Goal: Complete application form

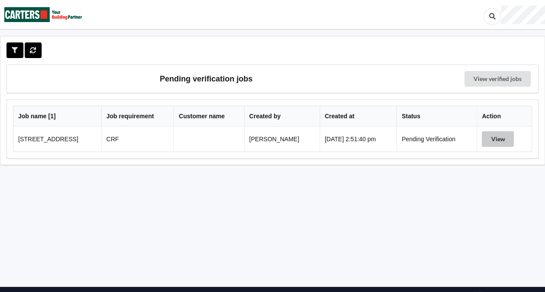
click at [506, 137] on button "View" at bounding box center [498, 139] width 32 height 16
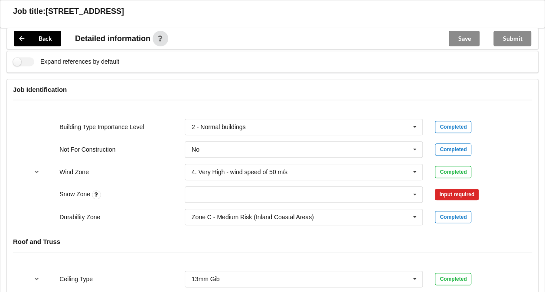
scroll to position [340, 0]
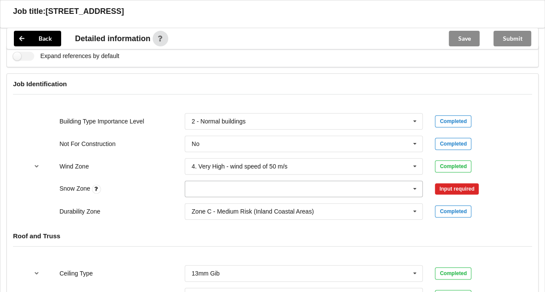
click at [401, 191] on input "text" at bounding box center [305, 189] width 238 height 16
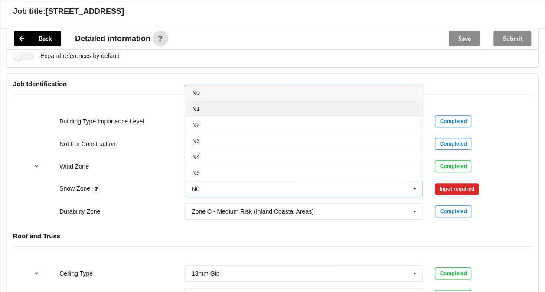
click at [248, 110] on div "N1" at bounding box center [304, 109] width 238 height 16
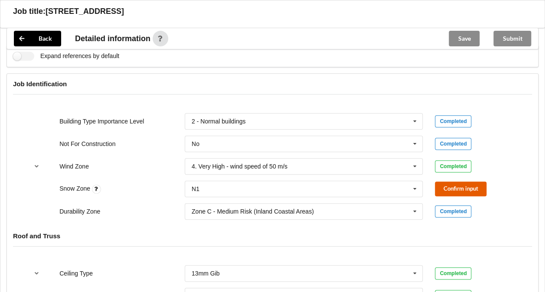
click at [455, 188] on button "Confirm input" at bounding box center [461, 189] width 52 height 14
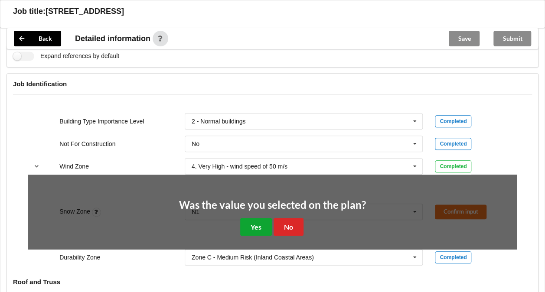
click at [255, 231] on button "Yes" at bounding box center [256, 227] width 32 height 18
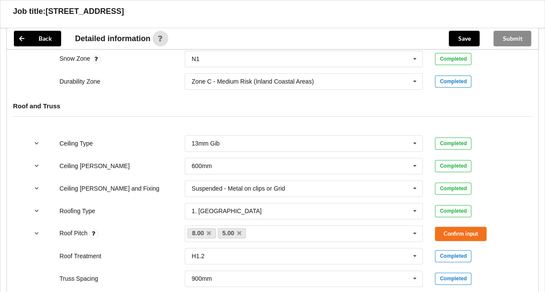
scroll to position [469, 0]
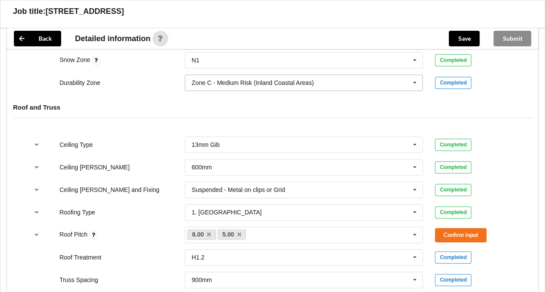
click at [299, 81] on div "Zone C - Medium Risk (Inland Coastal Areas)" at bounding box center [253, 83] width 122 height 6
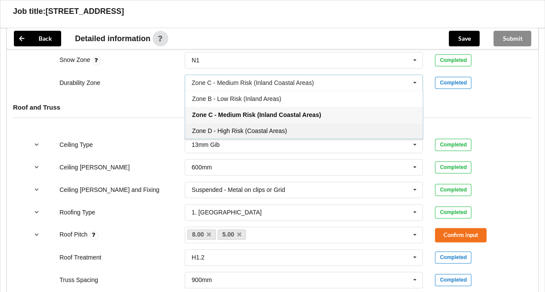
click at [286, 127] on span "Zone D - High Risk (Coastal Areas)" at bounding box center [239, 130] width 95 height 7
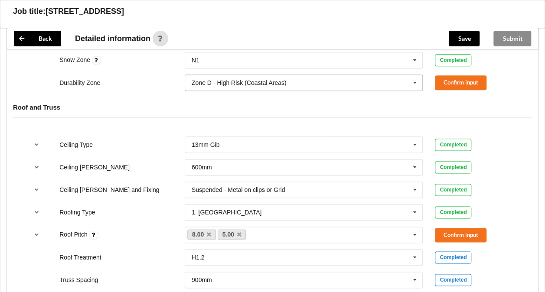
click at [301, 79] on input "text" at bounding box center [305, 83] width 238 height 16
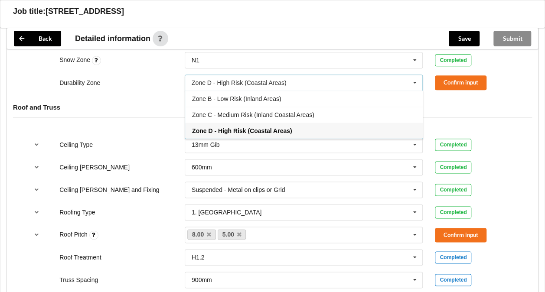
click at [280, 128] on span "Zone D - High Risk (Coastal Areas)" at bounding box center [242, 130] width 100 height 7
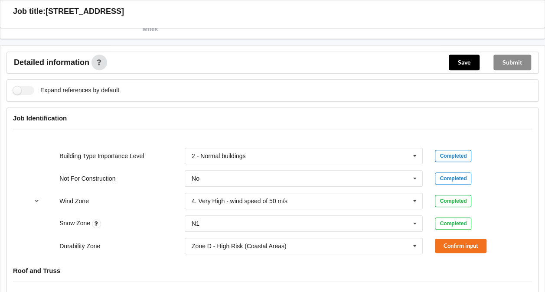
scroll to position [301, 0]
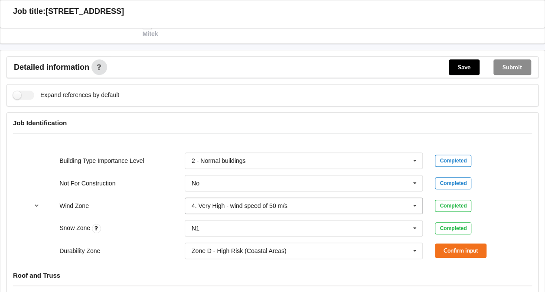
click at [248, 203] on div "4. Very High - wind speed of 50 m/s" at bounding box center [240, 206] width 96 height 6
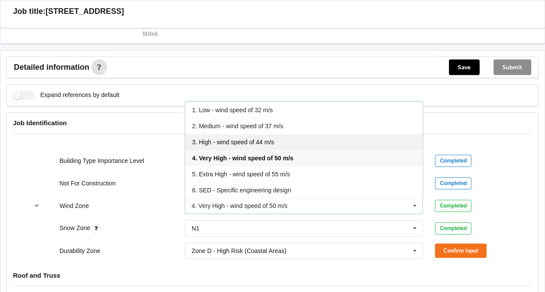
click at [240, 141] on span "3. High - wind speed of 44 m/s" at bounding box center [233, 142] width 82 height 7
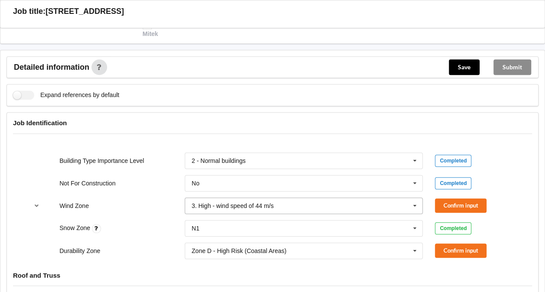
click at [396, 198] on input "text" at bounding box center [305, 206] width 238 height 16
click at [466, 205] on button "Confirm input" at bounding box center [461, 206] width 52 height 14
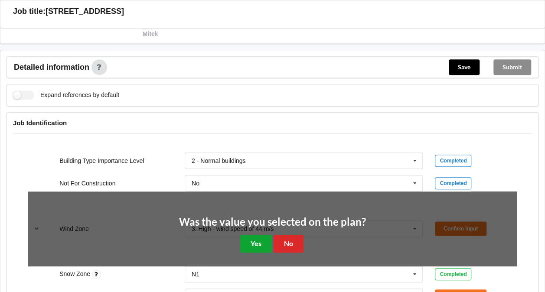
click at [252, 239] on button "Yes" at bounding box center [256, 244] width 32 height 18
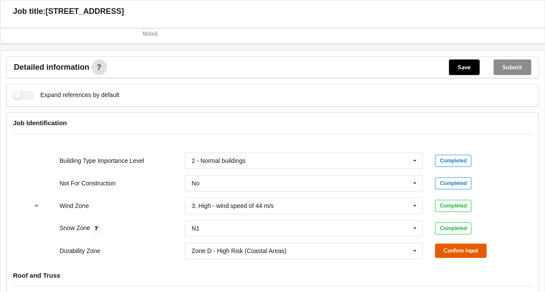
click at [468, 250] on button "Confirm input" at bounding box center [461, 251] width 52 height 14
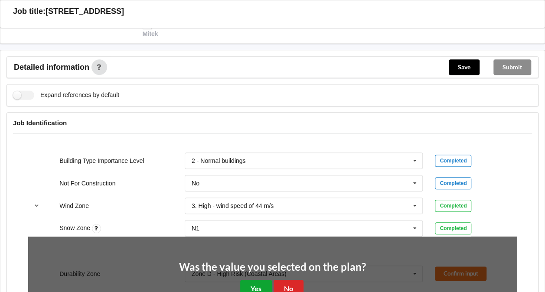
click at [256, 284] on button "Yes" at bounding box center [256, 289] width 32 height 18
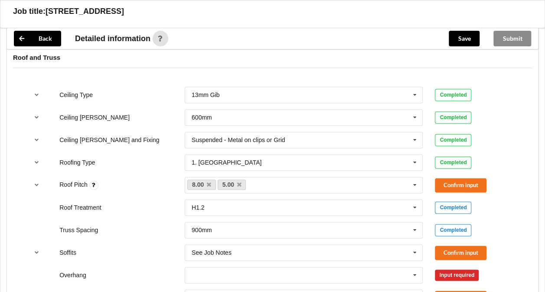
scroll to position [523, 0]
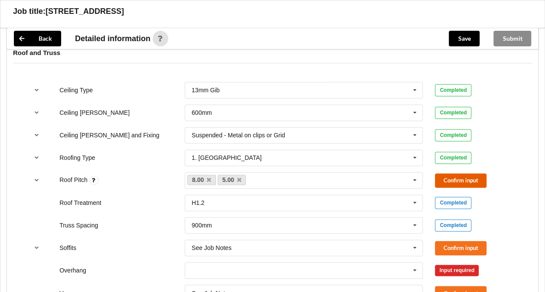
click at [462, 175] on button "Confirm input" at bounding box center [461, 180] width 52 height 14
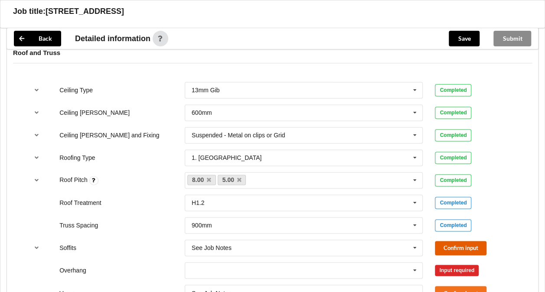
click at [449, 243] on button "Confirm input" at bounding box center [461, 248] width 52 height 14
click at [413, 270] on icon at bounding box center [414, 271] width 13 height 16
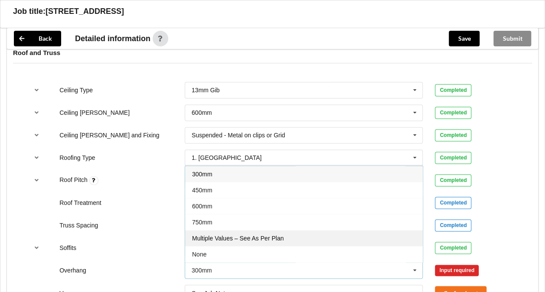
click at [233, 236] on span "Multiple Values – See As Per Plan" at bounding box center [237, 238] width 91 height 7
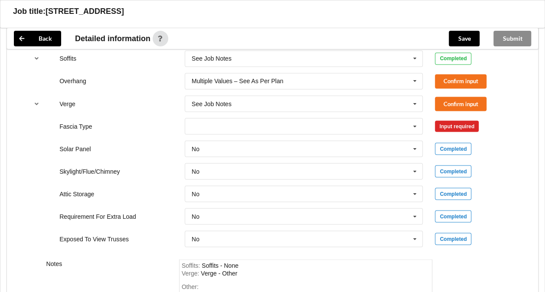
scroll to position [724, 0]
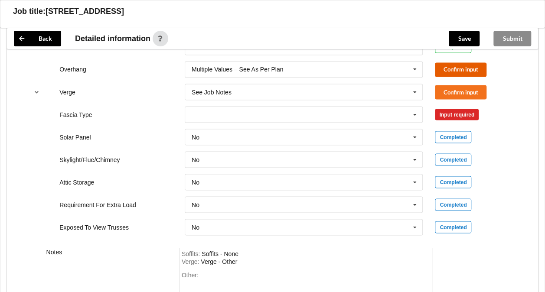
click at [461, 68] on button "Confirm input" at bounding box center [461, 69] width 52 height 14
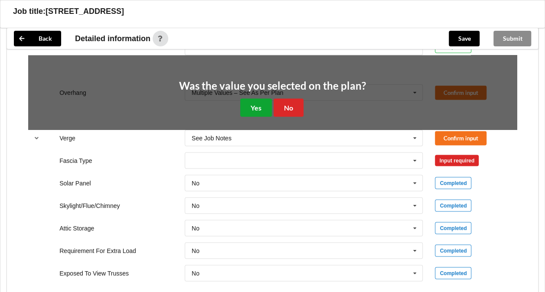
click at [257, 106] on button "Yes" at bounding box center [256, 107] width 32 height 18
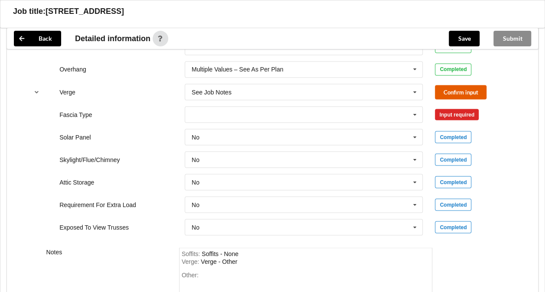
click at [462, 93] on button "Confirm input" at bounding box center [461, 92] width 52 height 14
click at [411, 109] on icon at bounding box center [414, 115] width 13 height 16
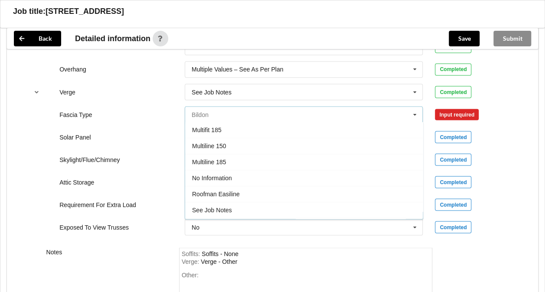
scroll to position [244, 0]
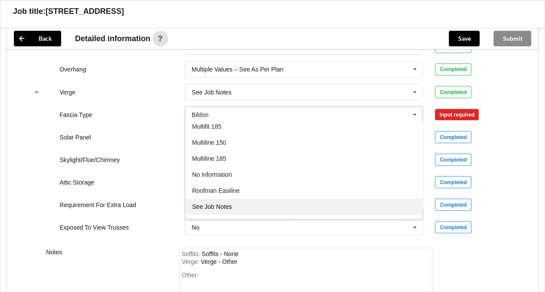
click at [325, 207] on div "See Job Notes" at bounding box center [304, 207] width 238 height 16
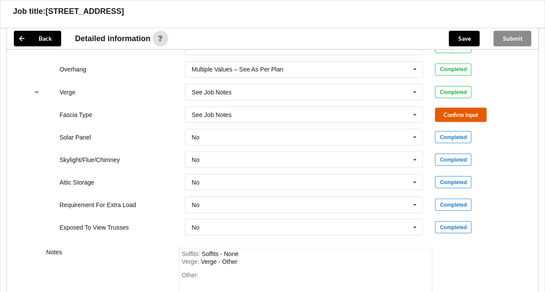
click at [450, 119] on button "Confirm input" at bounding box center [461, 114] width 52 height 14
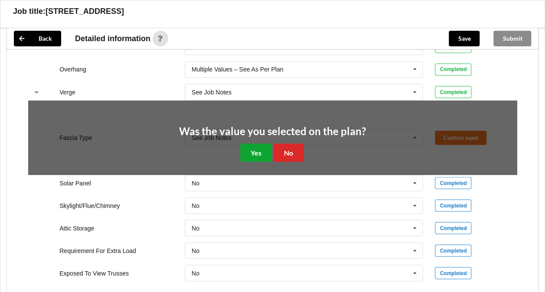
click at [245, 150] on button "Yes" at bounding box center [256, 152] width 32 height 18
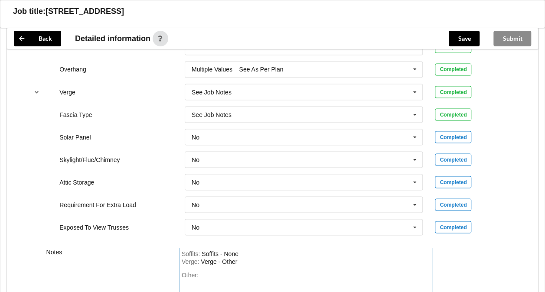
click at [244, 259] on div "Verge : Verge - Other" at bounding box center [306, 262] width 248 height 8
click at [470, 37] on button "Save" at bounding box center [464, 39] width 31 height 16
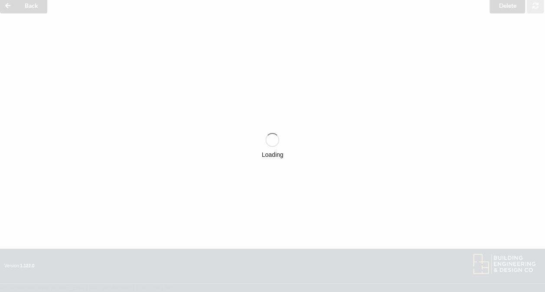
scroll to position [38, 0]
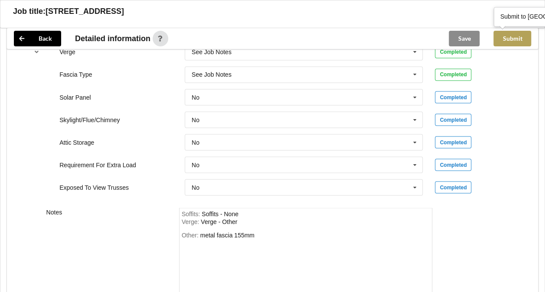
click at [515, 38] on button "Submit" at bounding box center [512, 39] width 38 height 16
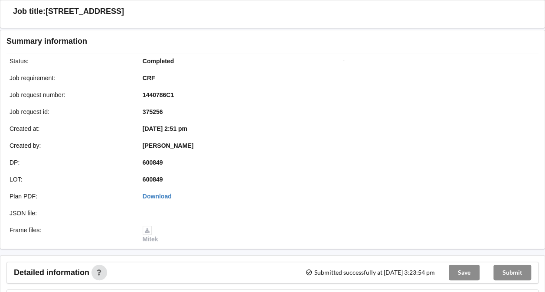
scroll to position [54, 0]
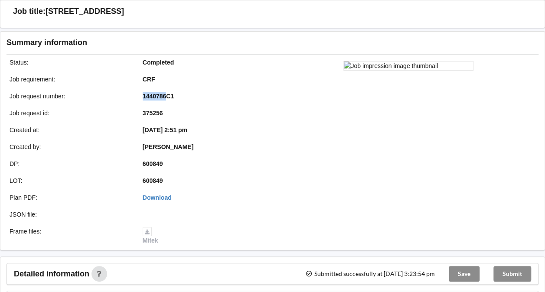
drag, startPoint x: 141, startPoint y: 95, endPoint x: 166, endPoint y: 96, distance: 24.7
click at [166, 96] on div "1440786C1" at bounding box center [203, 96] width 133 height 9
copy b "1440786"
